Goal: Task Accomplishment & Management: Complete application form

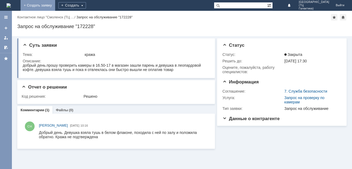
click at [55, 5] on link "+ Создать заявку" at bounding box center [38, 5] width 35 height 11
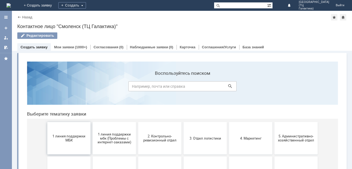
click at [67, 134] on button "1 линия поддержки МБК" at bounding box center [68, 138] width 43 height 32
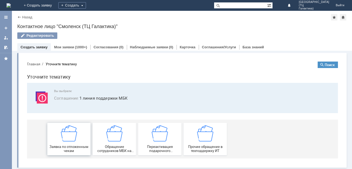
click at [74, 131] on img at bounding box center [69, 133] width 16 height 16
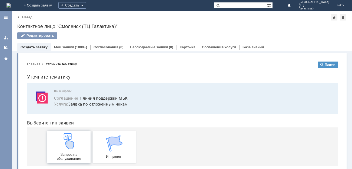
click at [77, 136] on div "Запрос на обслуживание" at bounding box center [69, 147] width 40 height 28
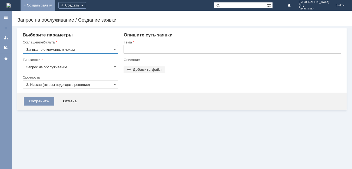
click at [55, 4] on link "+ Создать заявку" at bounding box center [38, 5] width 35 height 11
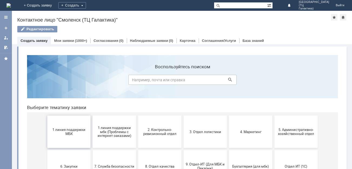
click at [65, 135] on span "1 линия поддержки МБК" at bounding box center [69, 132] width 40 height 8
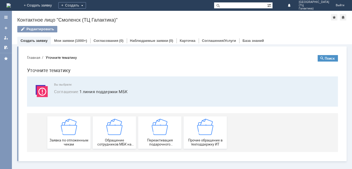
click at [65, 135] on div "Заявка по отложенным чекам" at bounding box center [69, 133] width 40 height 28
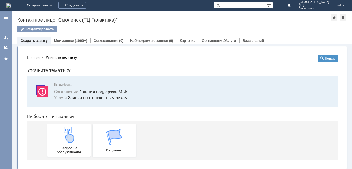
click at [65, 135] on img at bounding box center [69, 135] width 16 height 16
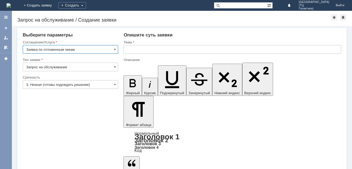
click at [112, 85] on input "3. Низкая (готовы подождать решение)" at bounding box center [70, 84] width 95 height 9
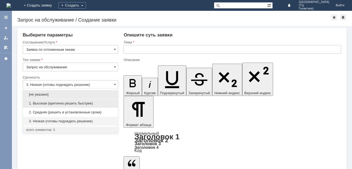
click at [62, 104] on span "1. Высокая (критично решить быстрее)" at bounding box center [70, 103] width 88 height 4
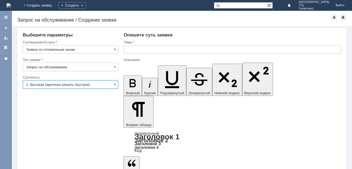
type input "1. Высокая (критично решить быстрее)"
click at [128, 47] on input "text" at bounding box center [233, 49] width 218 height 9
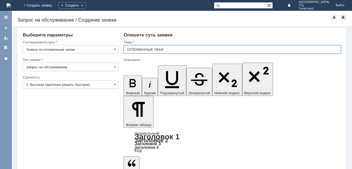
type input "ОТЛОЖЕННЫЕ ЧЕКИ"
